Goal: Information Seeking & Learning: Find specific fact

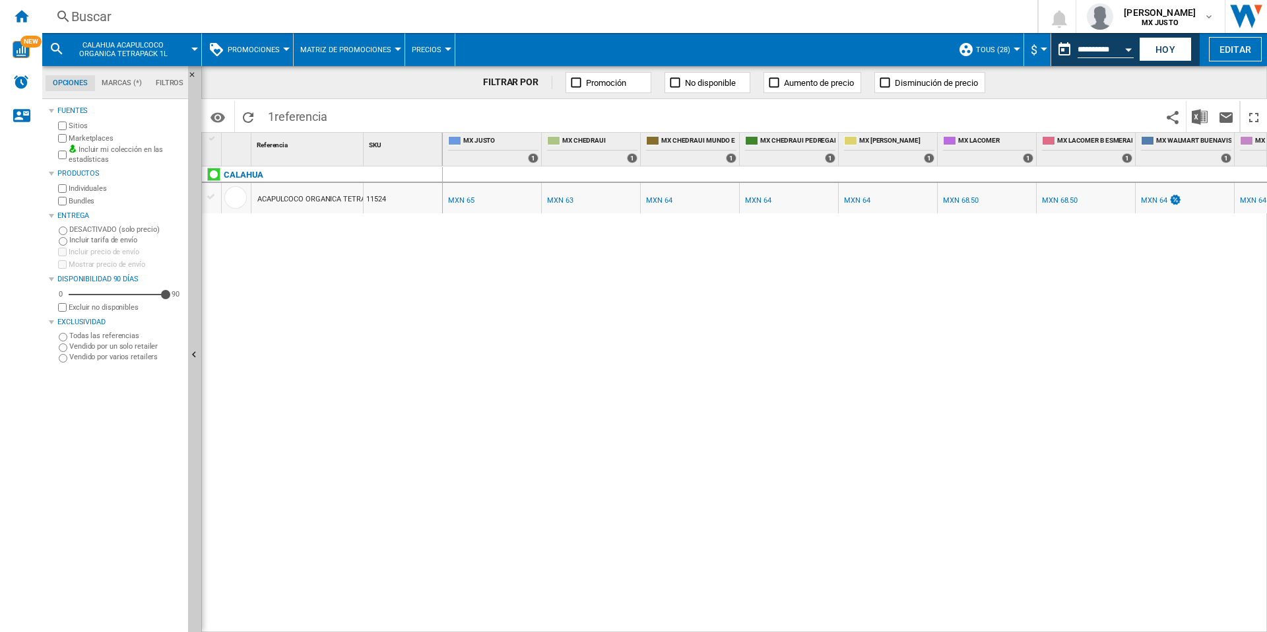
scroll to position [0, 1452]
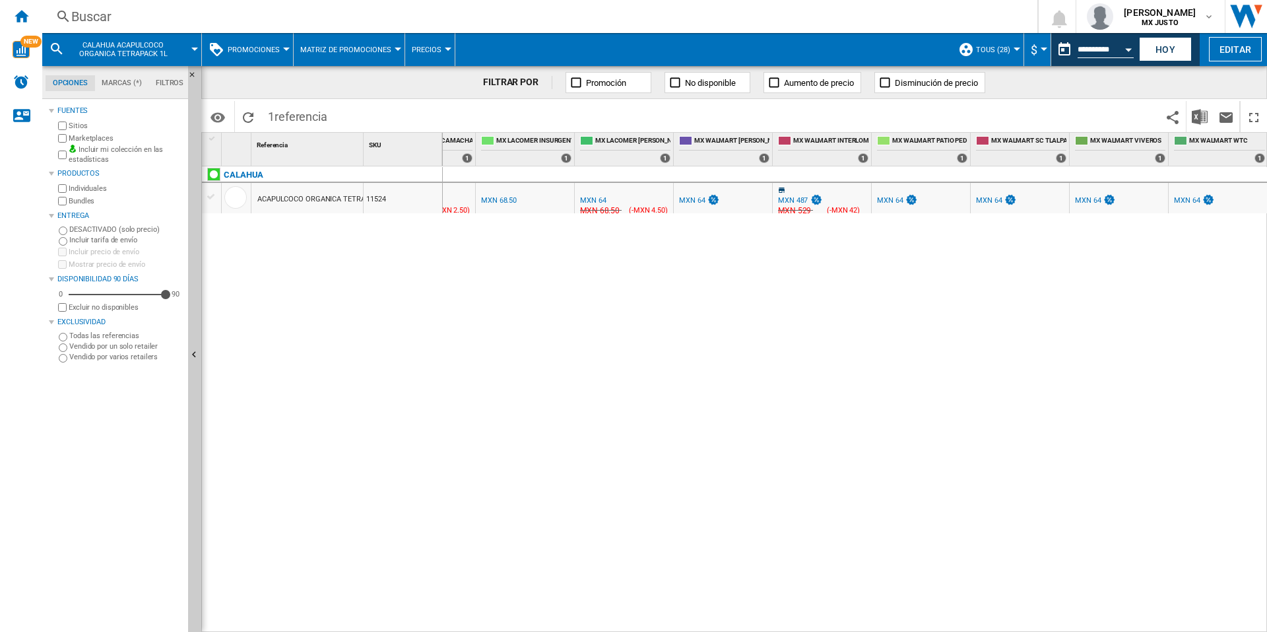
click at [798, 199] on div "MXN 487" at bounding box center [793, 200] width 30 height 9
click at [150, 58] on button "CALAHUA ACAPULCOCO ORGANICA TETRAPACK 1L" at bounding box center [129, 49] width 119 height 33
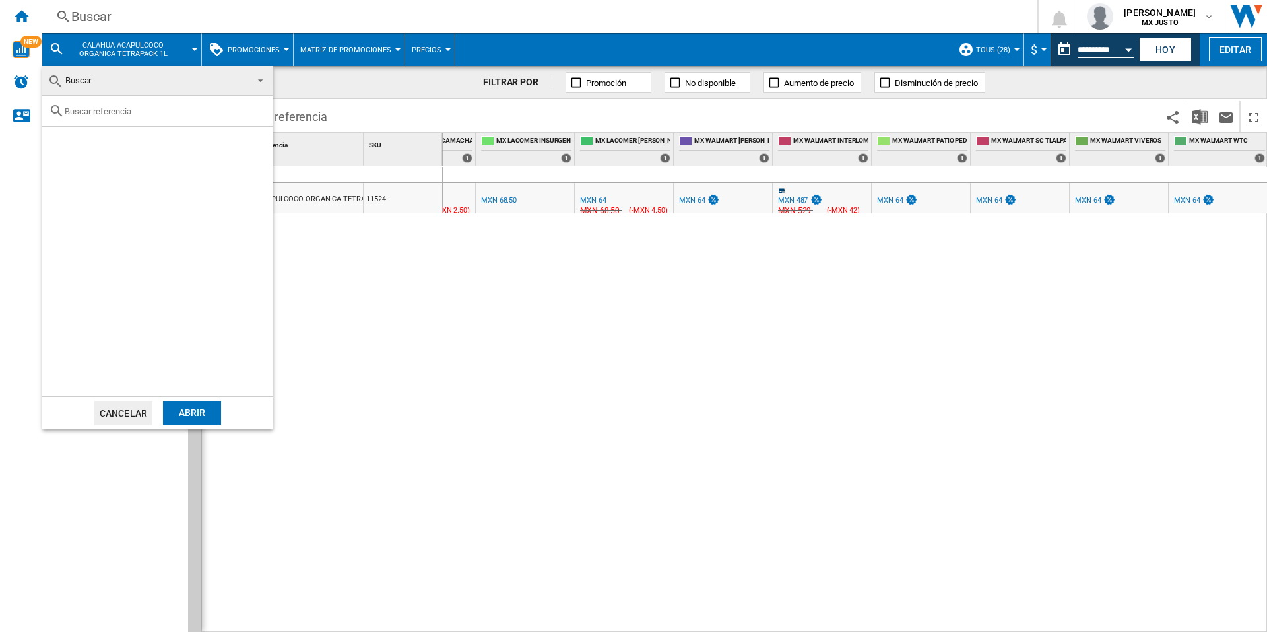
click at [114, 90] on md-select-value "Buscar" at bounding box center [157, 81] width 230 height 30
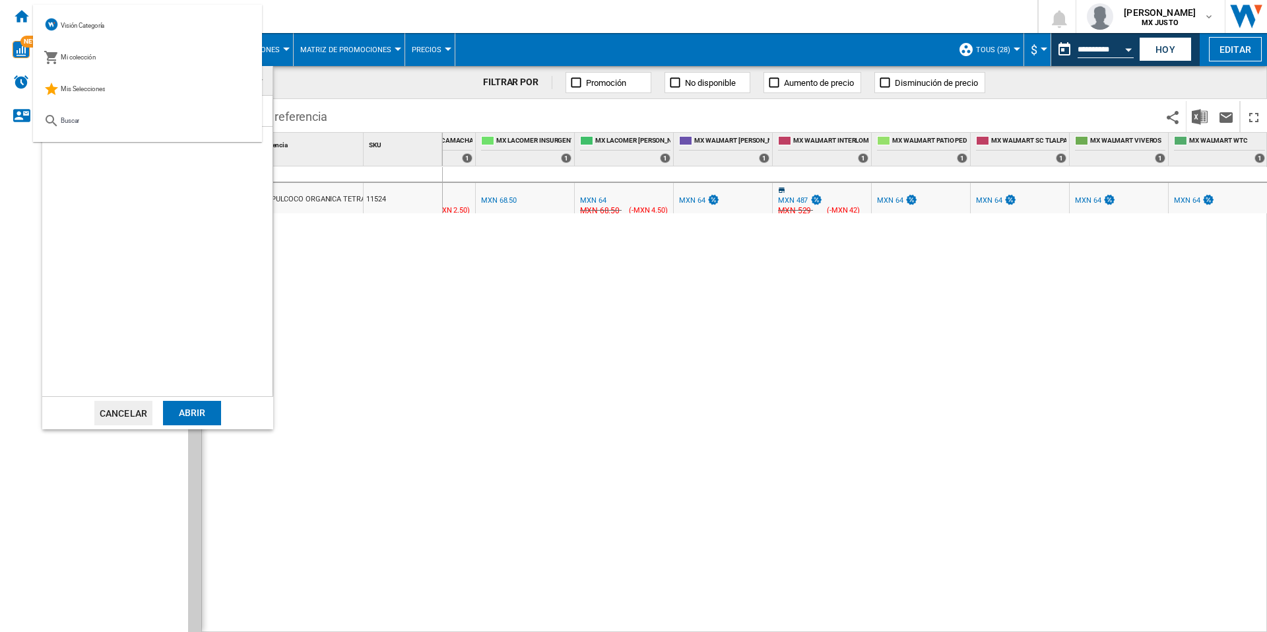
drag, startPoint x: 327, startPoint y: 296, endPoint x: 185, endPoint y: 157, distance: 198.3
click at [327, 295] on md-backdrop at bounding box center [633, 316] width 1267 height 632
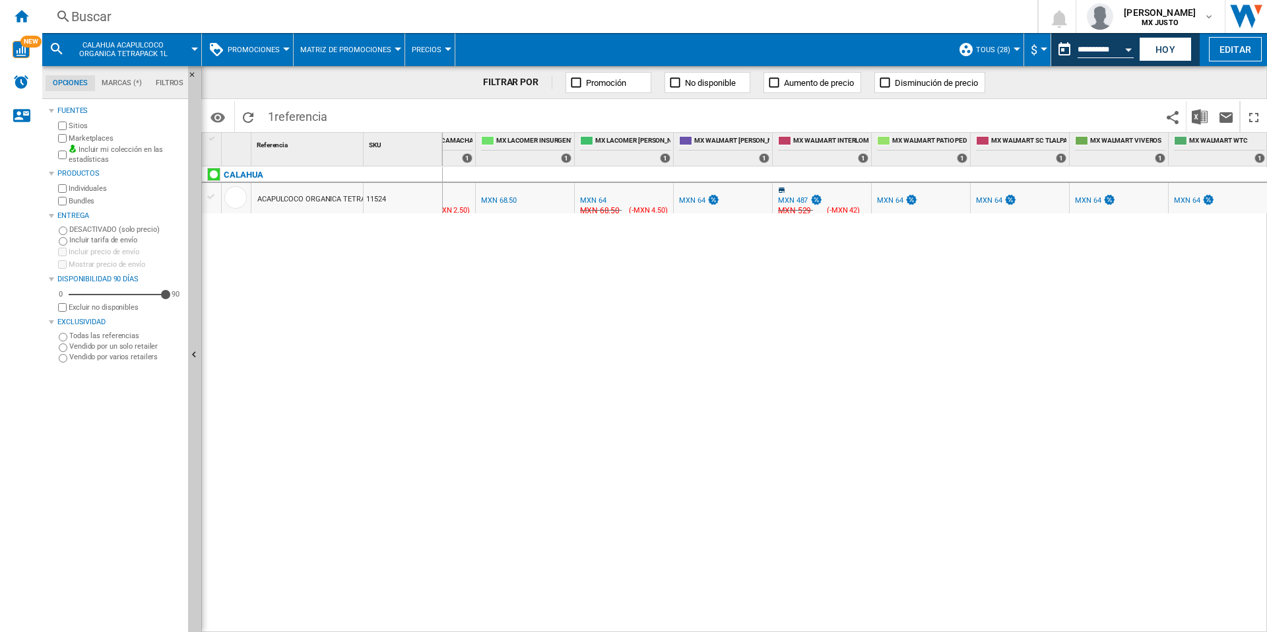
click at [110, 30] on div "Buscar [GEOGRAPHIC_DATA] 0 [PERSON_NAME] MX JUSTO MX JUSTO Mi configuración Cer…" at bounding box center [654, 16] width 1225 height 33
click at [111, 55] on span "CALAHUA ACAPULCOCO ORGANICA TETRAPACK 1L" at bounding box center [123, 49] width 106 height 17
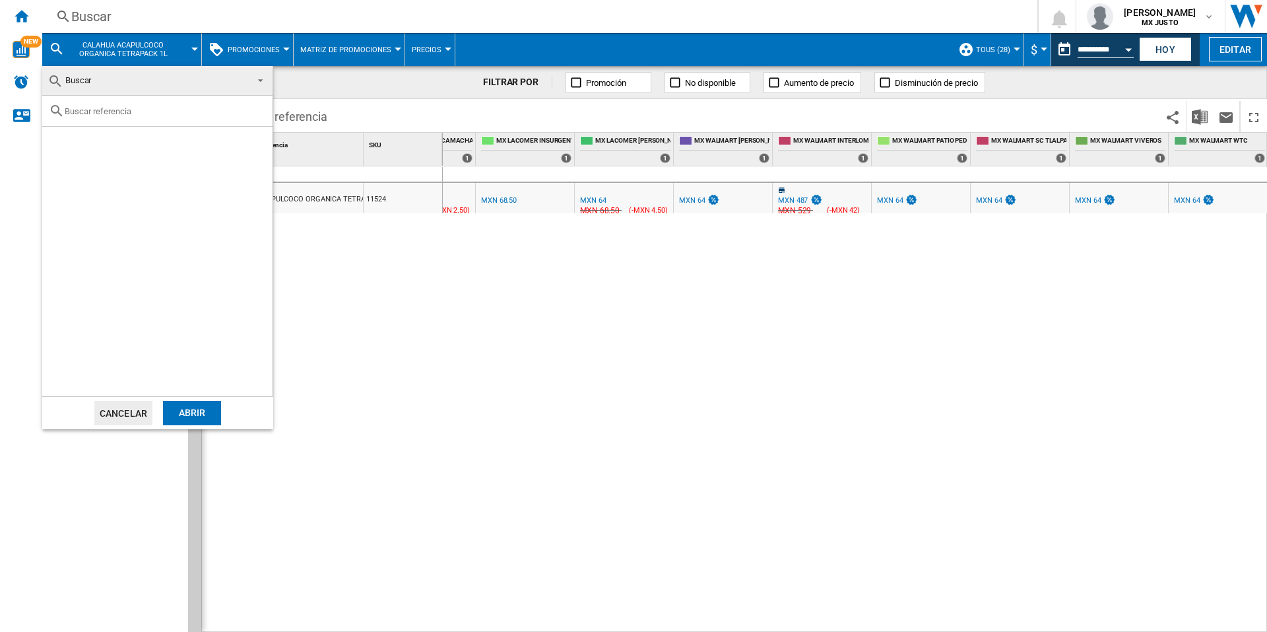
click at [98, 77] on span "Buscar" at bounding box center [147, 80] width 199 height 18
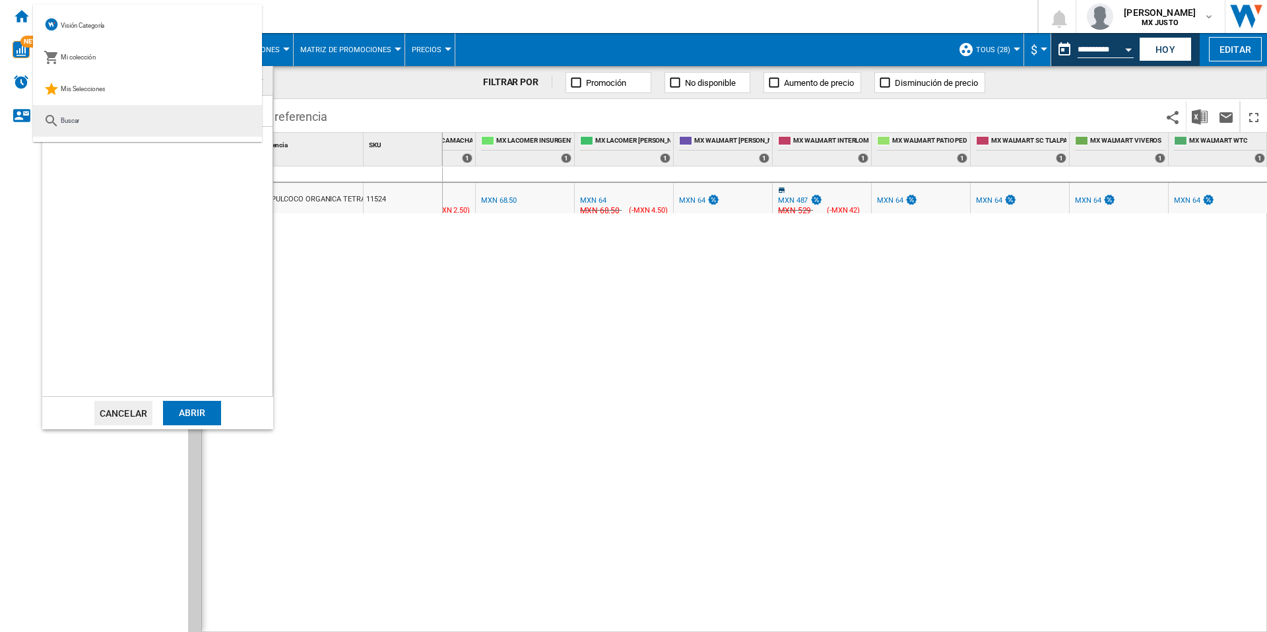
click at [82, 127] on md-option "Buscar" at bounding box center [147, 121] width 229 height 32
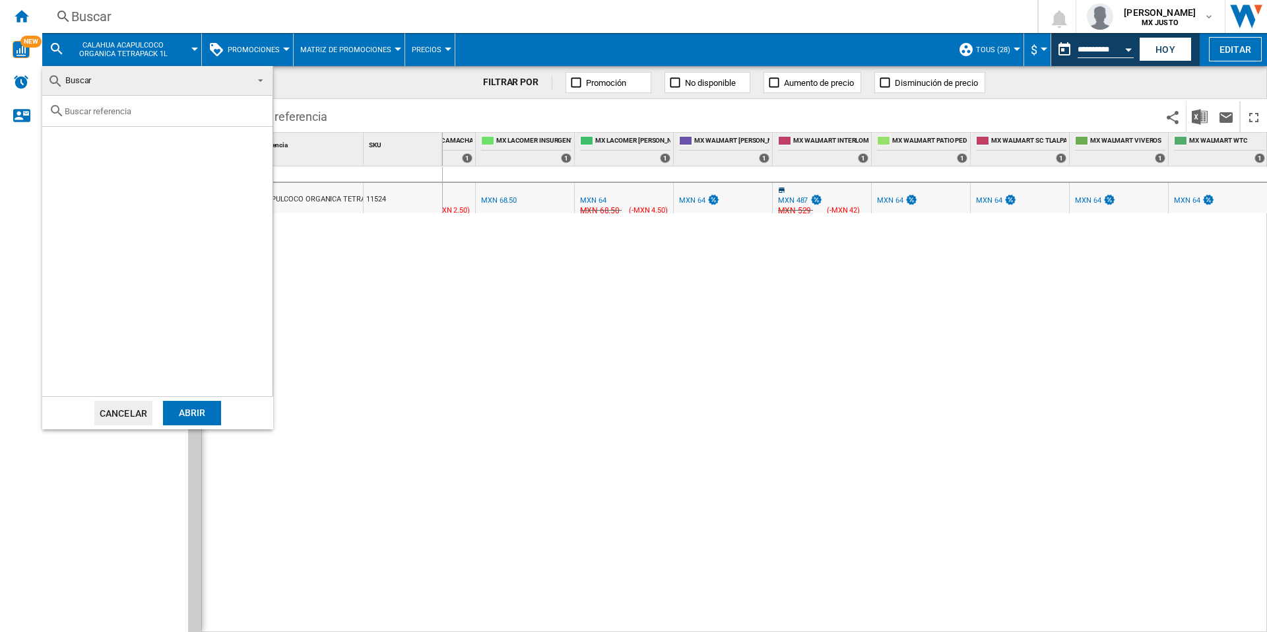
click at [88, 106] on div at bounding box center [157, 111] width 230 height 31
click at [88, 117] on div at bounding box center [157, 111] width 230 height 31
click at [54, 110] on md-icon at bounding box center [57, 111] width 16 height 16
click at [94, 112] on input "text" at bounding box center [165, 111] width 201 height 10
click at [128, 53] on md-backdrop at bounding box center [633, 316] width 1267 height 632
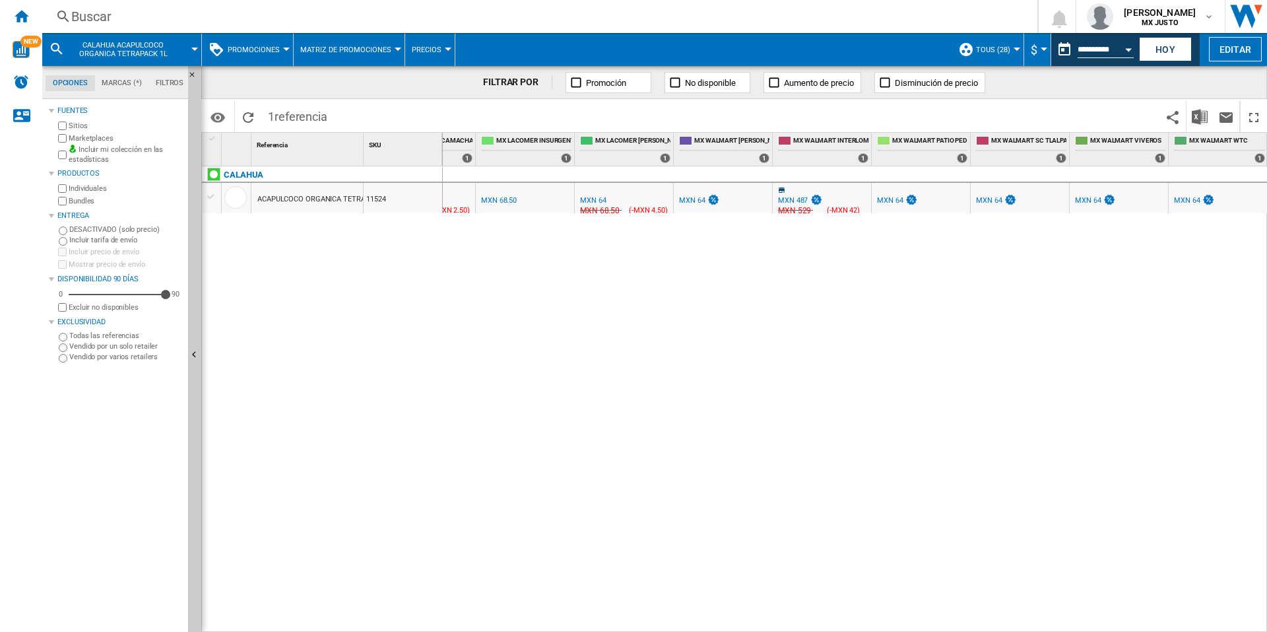
click at [54, 48] on md-icon at bounding box center [57, 49] width 16 height 16
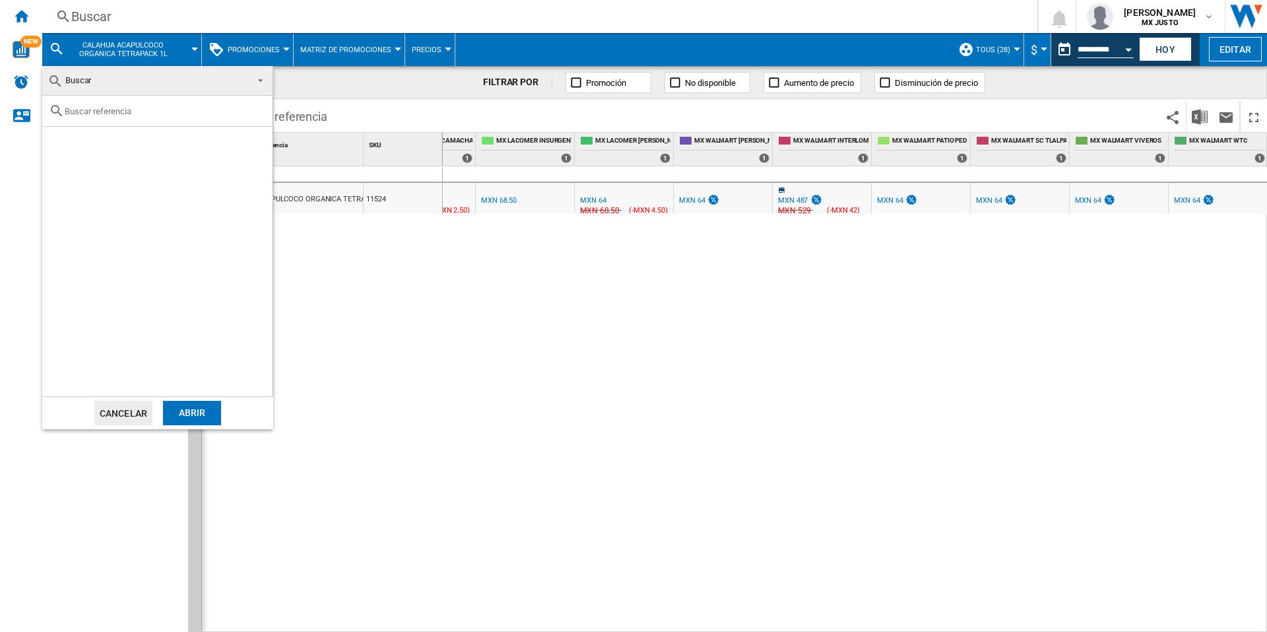
click at [75, 117] on div at bounding box center [157, 111] width 230 height 31
click at [62, 108] on md-icon at bounding box center [57, 111] width 16 height 16
click at [85, 112] on input "text" at bounding box center [165, 111] width 201 height 10
click at [81, 114] on input "text" at bounding box center [165, 111] width 201 height 10
type input "pantene"
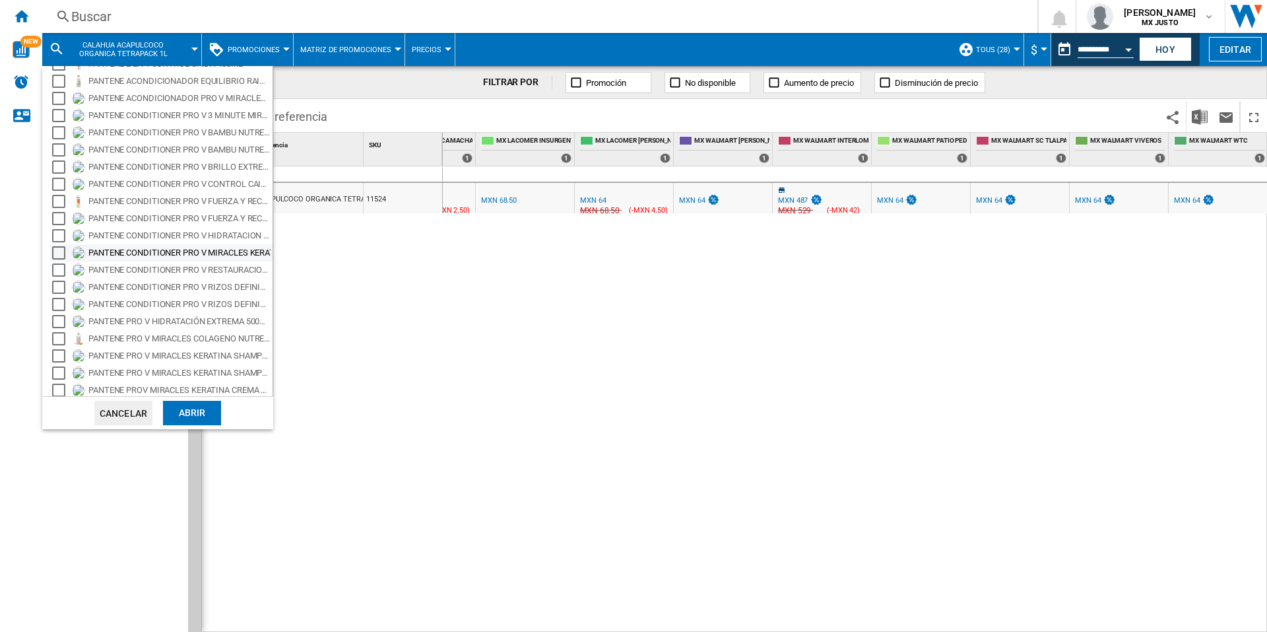
scroll to position [81, 0]
click at [403, 374] on md-backdrop at bounding box center [633, 316] width 1267 height 632
